Goal: Communication & Community: Answer question/provide support

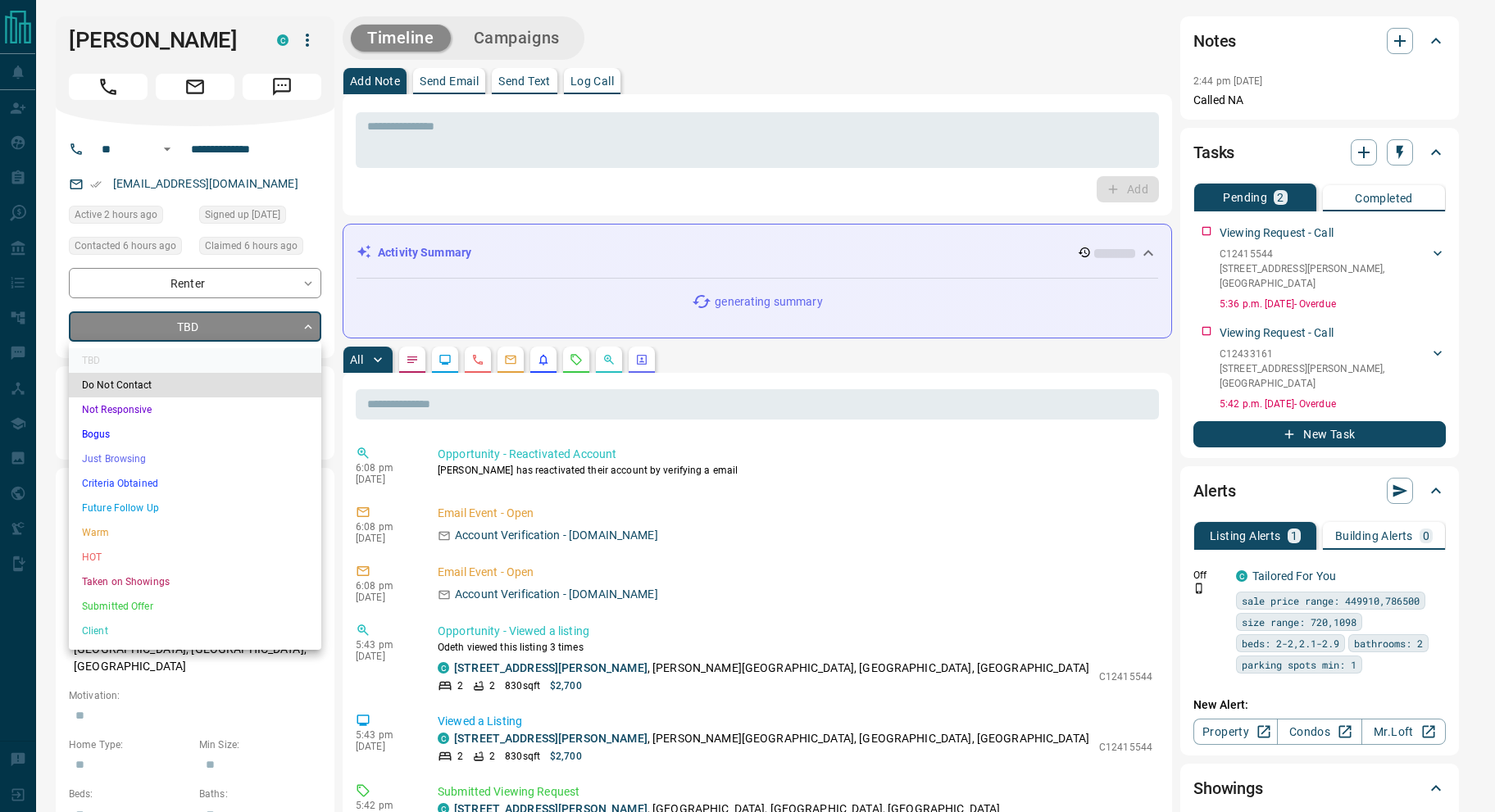
click at [202, 534] on li "Warm" at bounding box center [195, 533] width 253 height 25
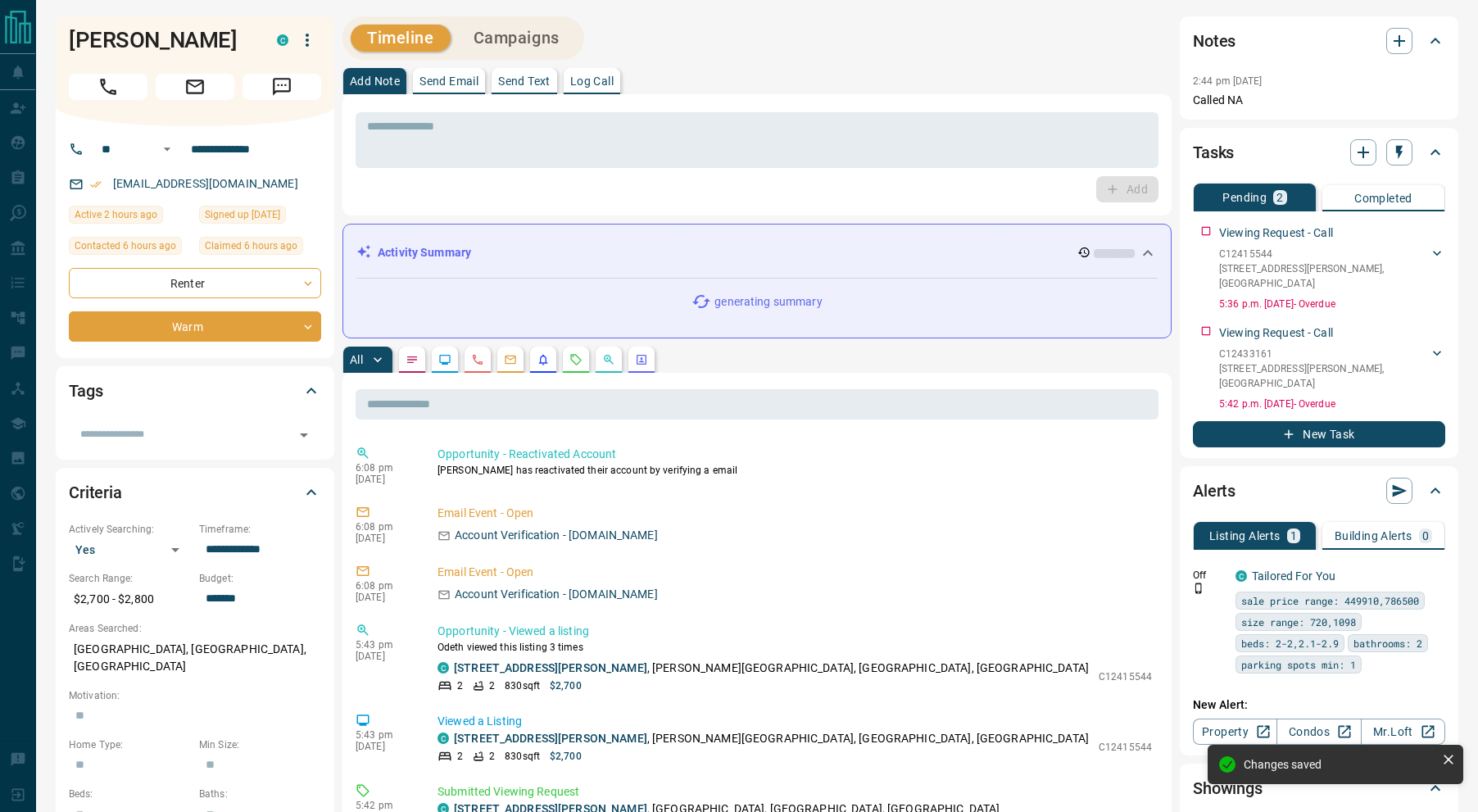
type input "*"
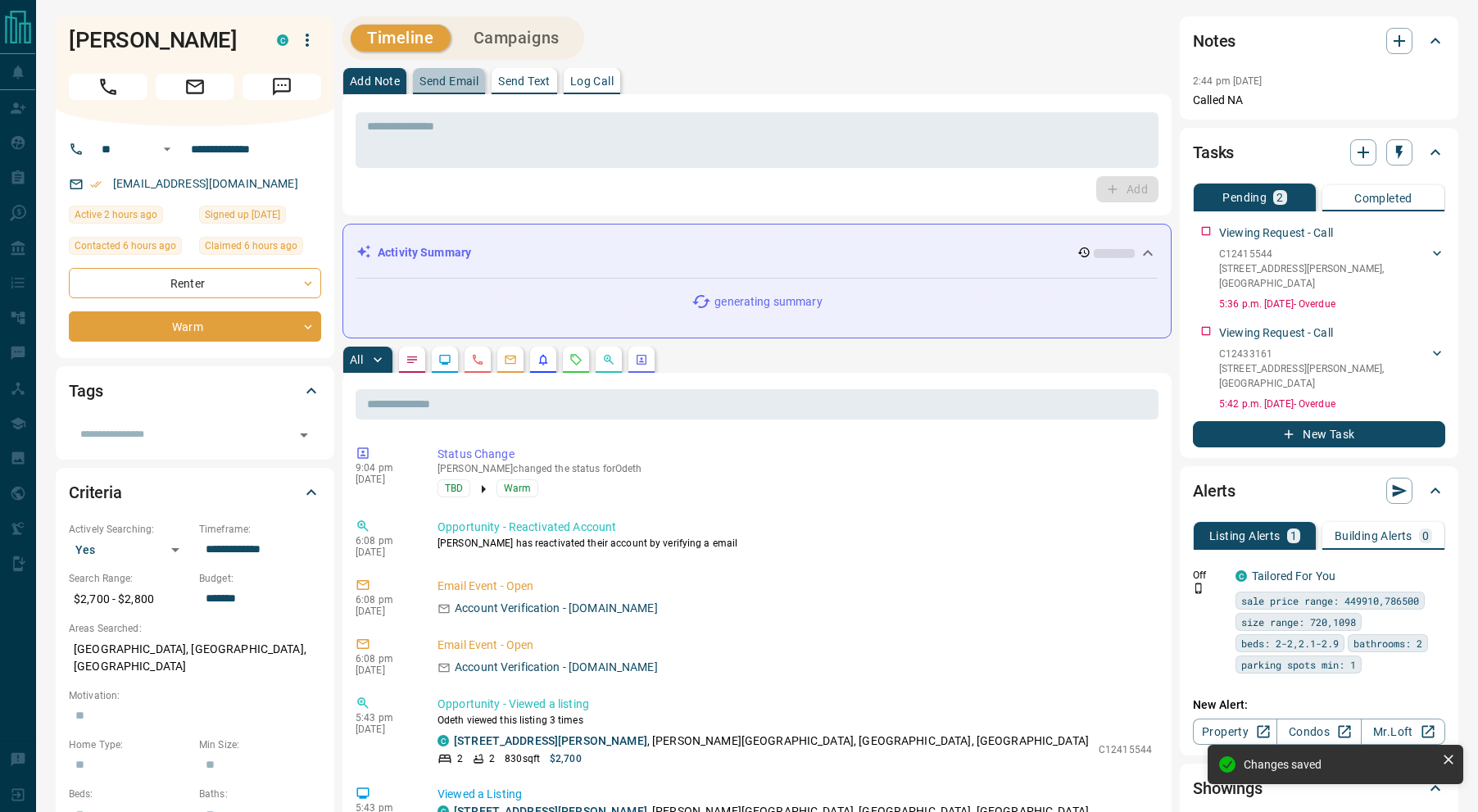
click at [444, 83] on p "Send Email" at bounding box center [449, 81] width 59 height 12
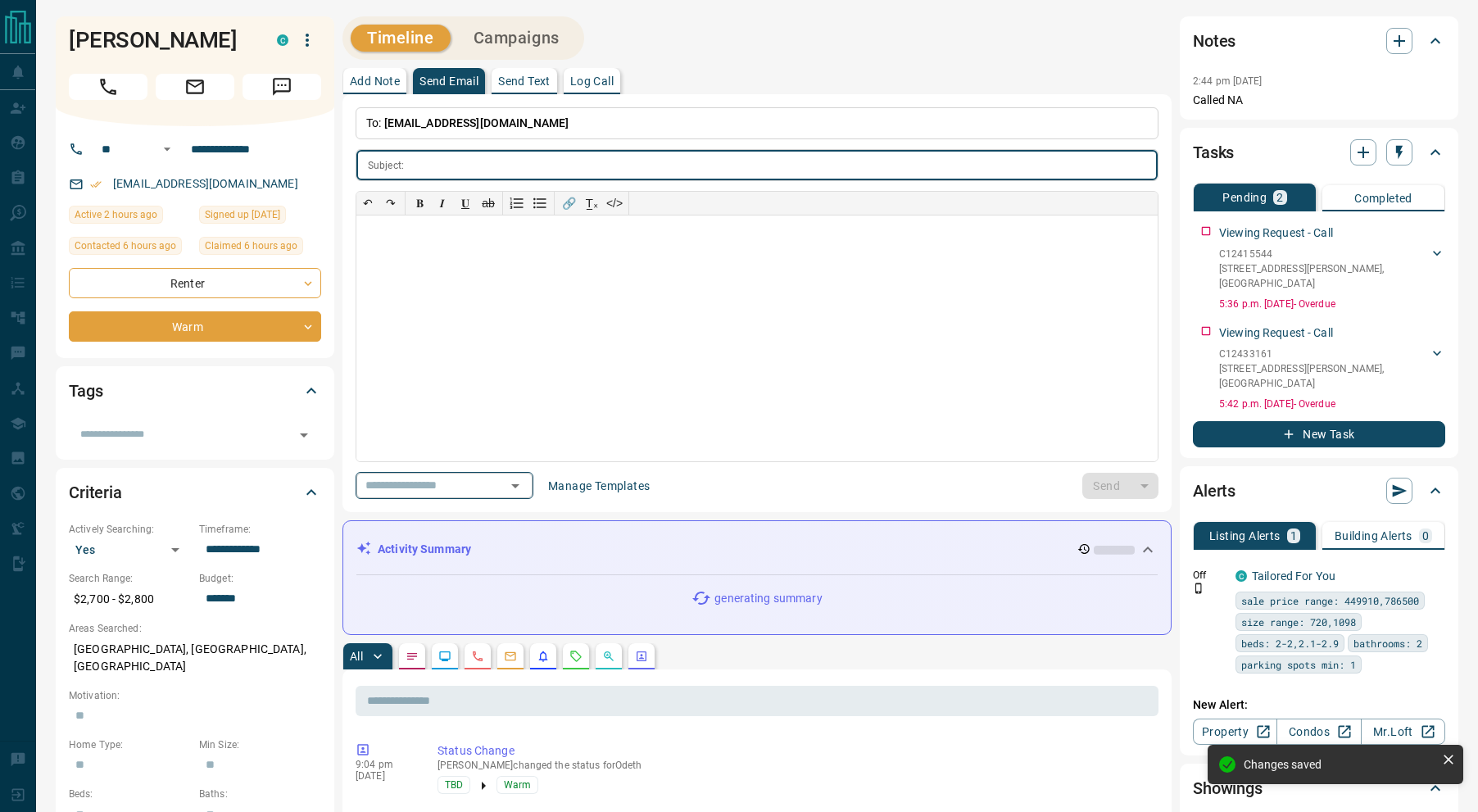
click at [525, 492] on icon "Open" at bounding box center [515, 486] width 20 height 20
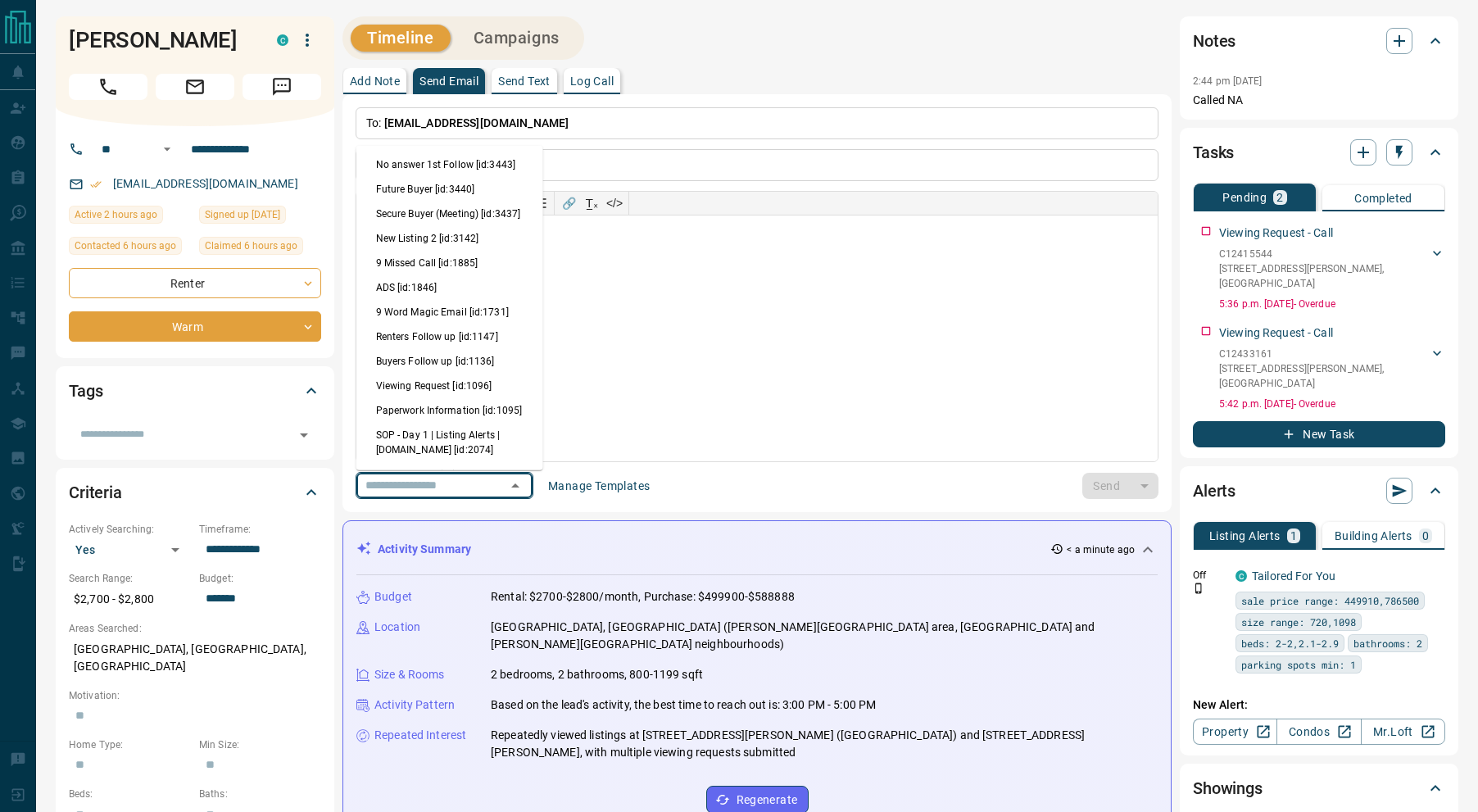
click at [428, 397] on li "Viewing Request [id:1096]" at bounding box center [450, 385] width 187 height 25
type input "**********"
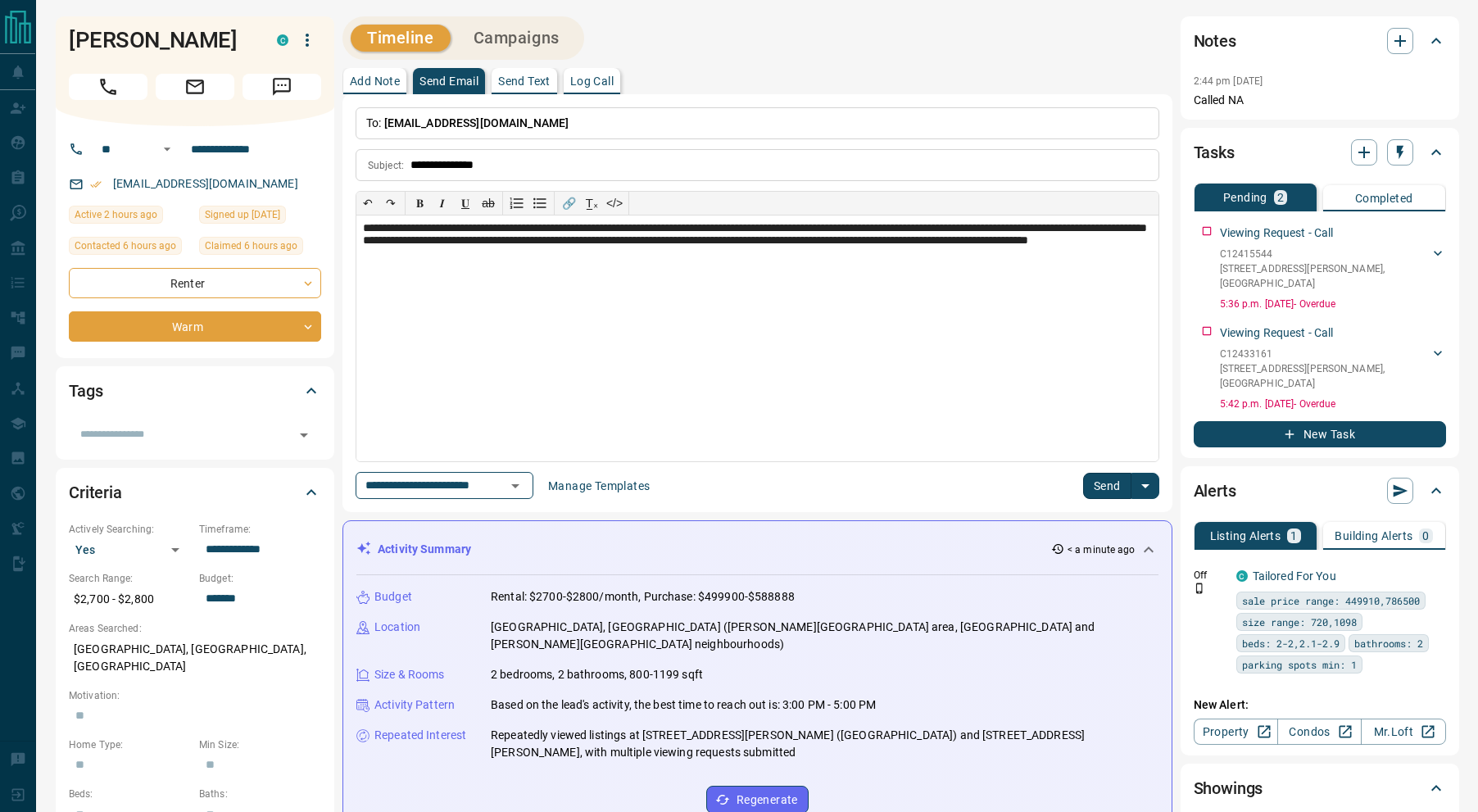
click at [1102, 488] on button "Send" at bounding box center [1107, 485] width 48 height 26
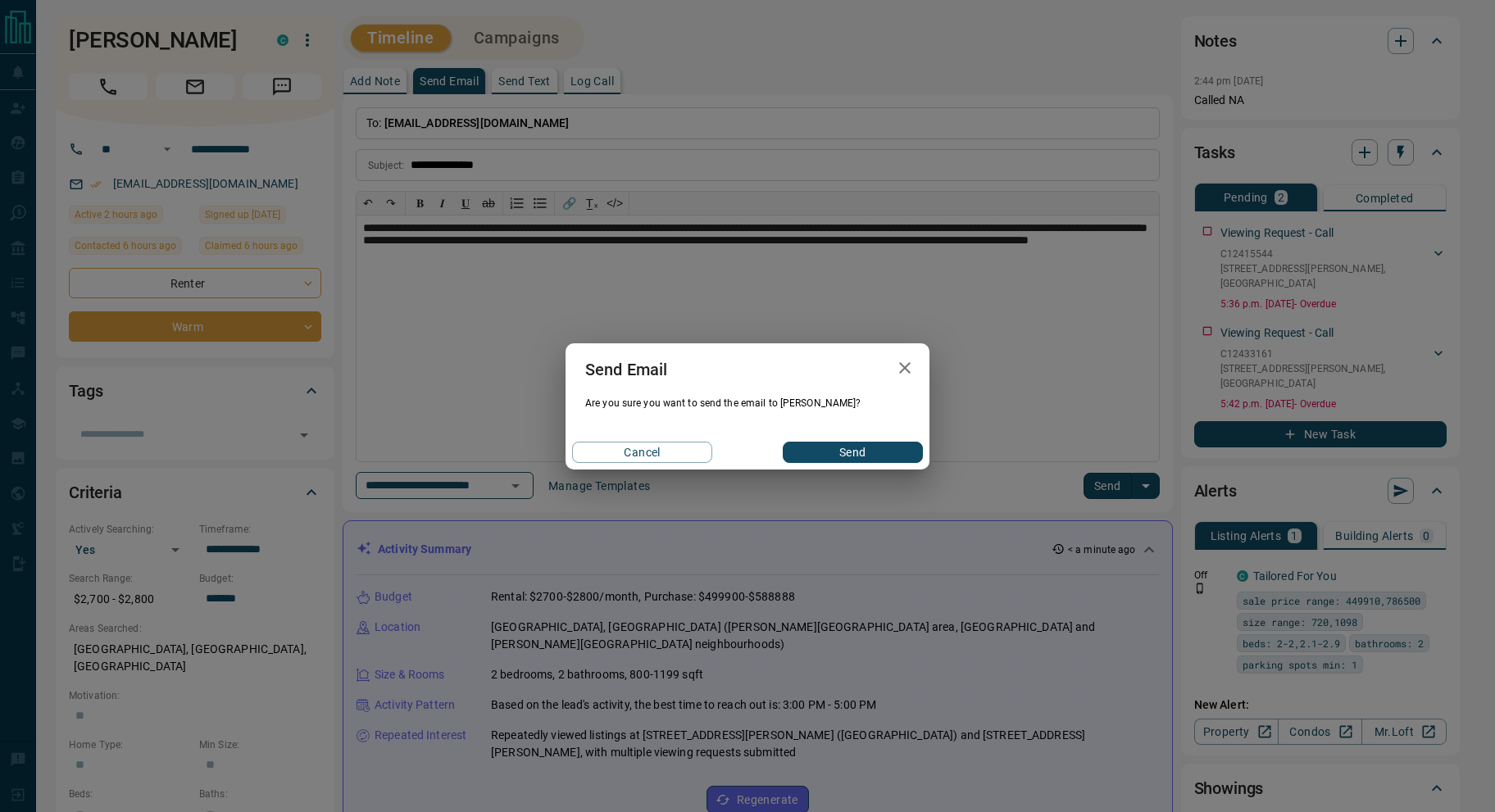
click at [844, 442] on button "Send" at bounding box center [852, 452] width 140 height 21
